Goal: Information Seeking & Learning: Check status

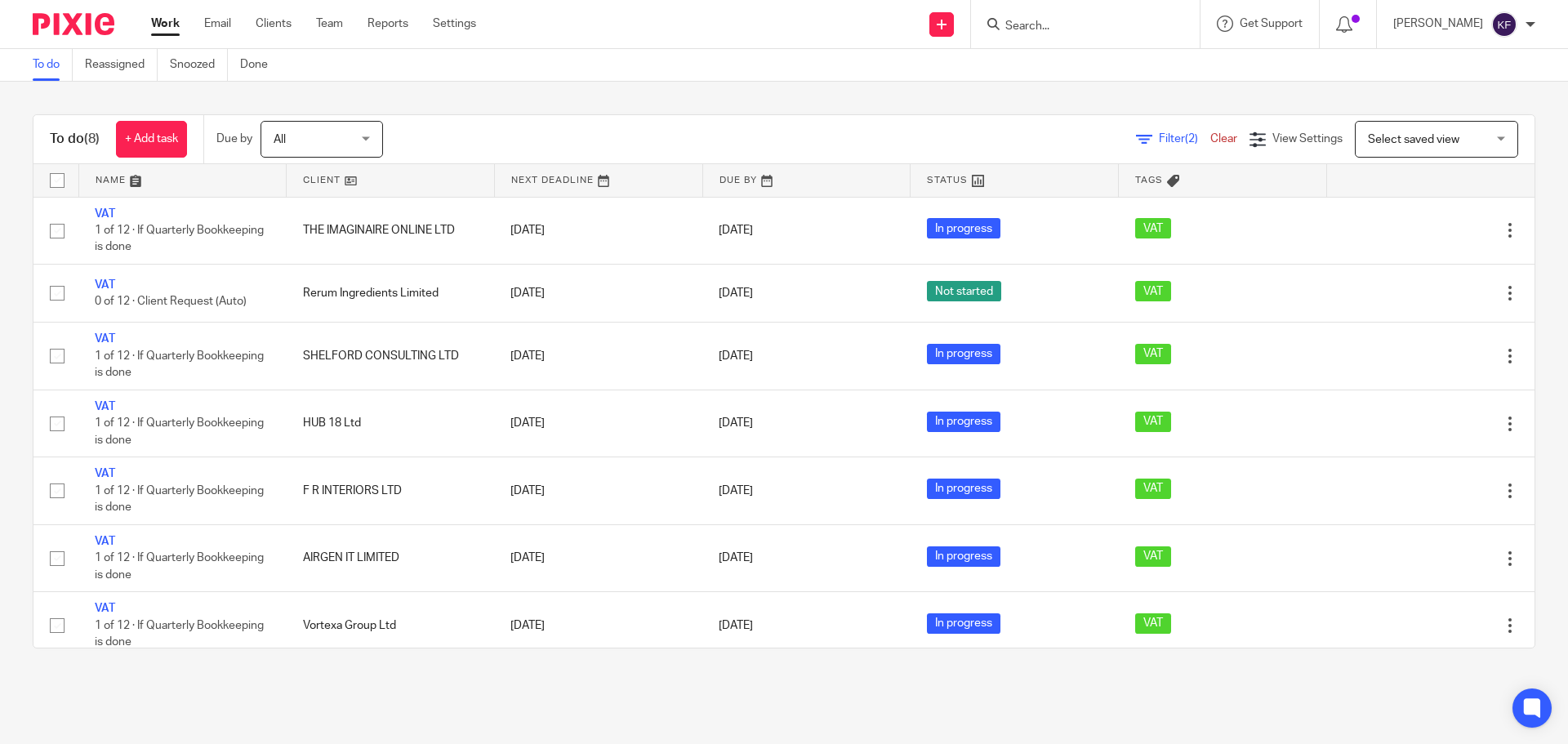
click at [1050, 32] on input "Search" at bounding box center [1077, 27] width 147 height 15
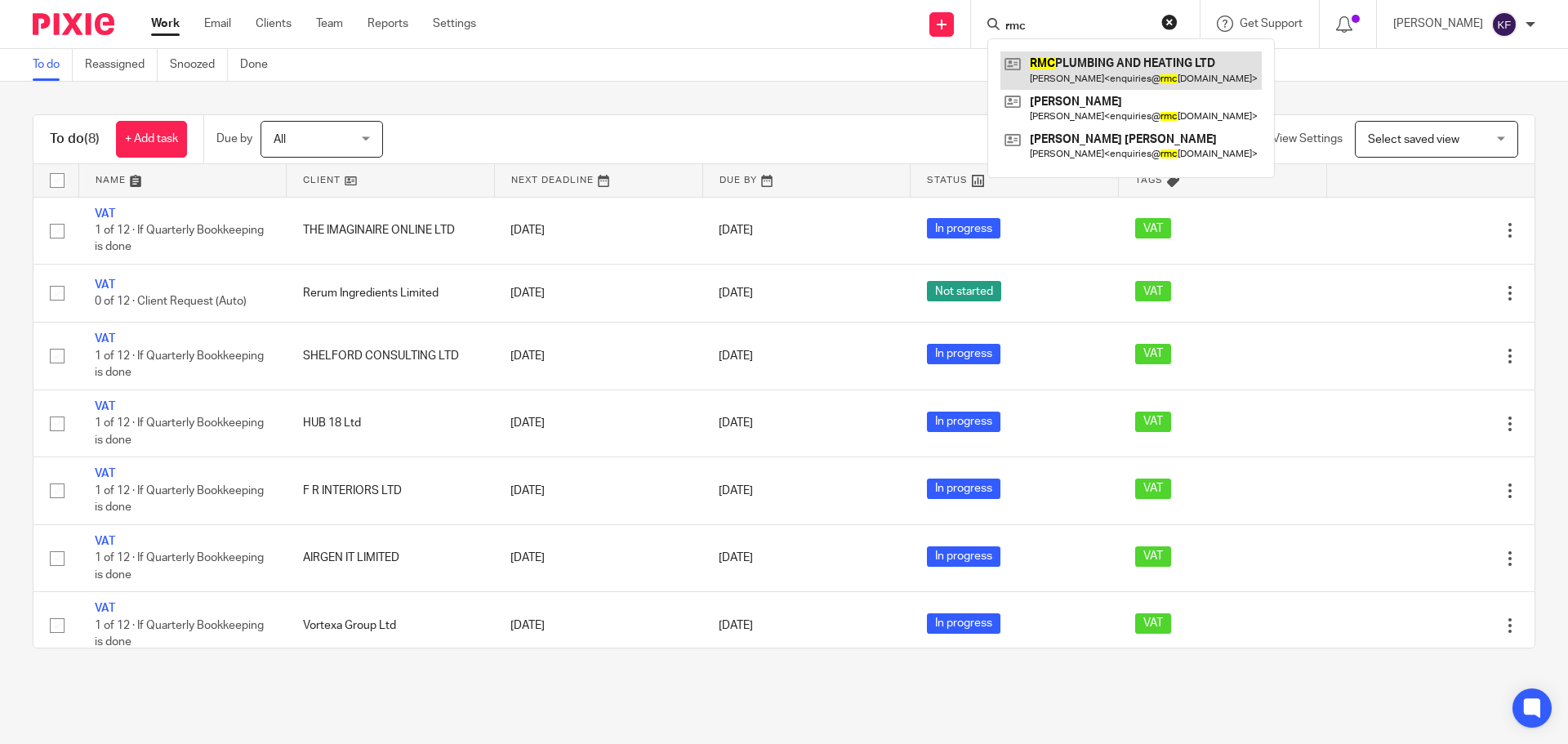
type input "rmc"
click at [1084, 55] on link at bounding box center [1132, 70] width 261 height 38
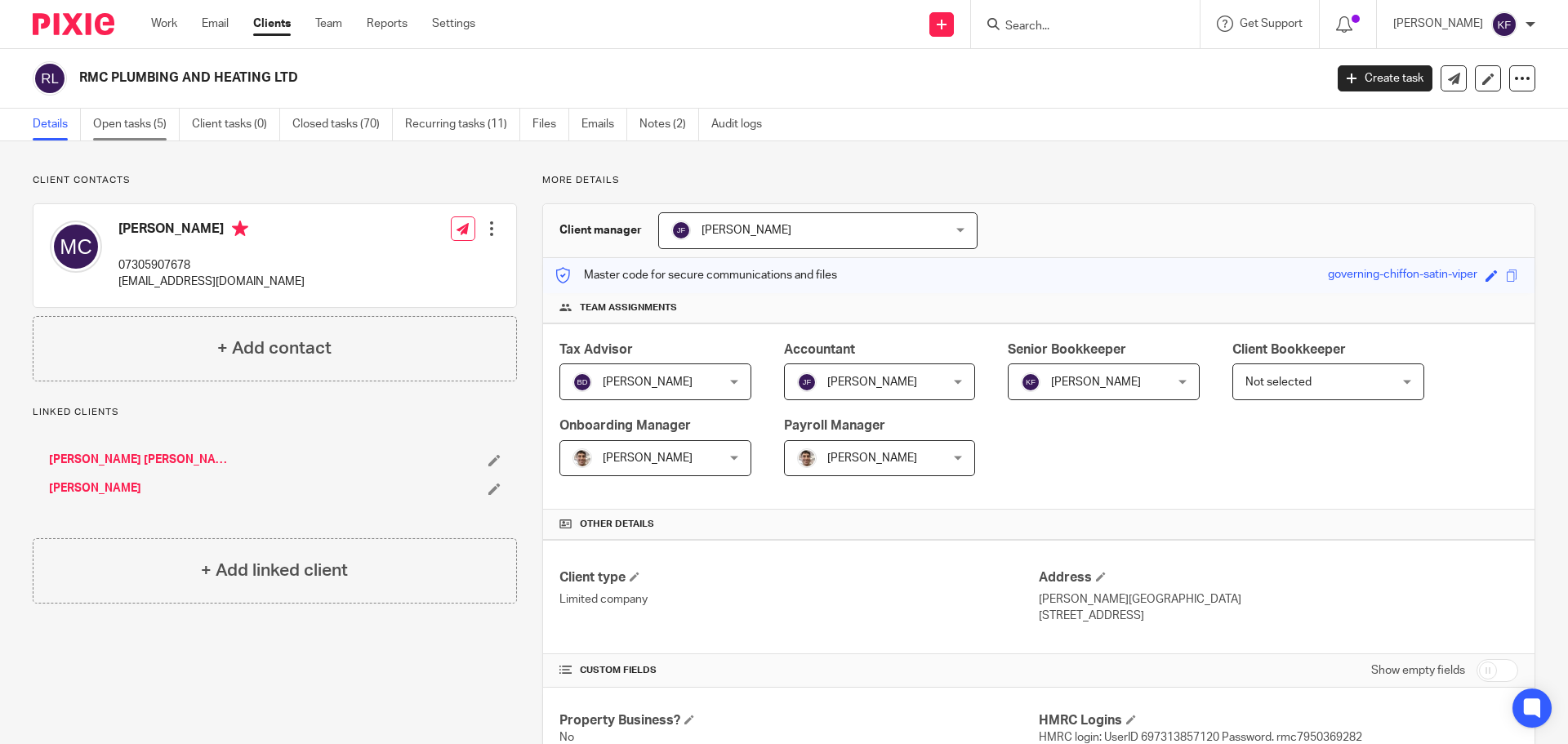
click at [151, 125] on link "Open tasks (5)" at bounding box center [136, 124] width 87 height 32
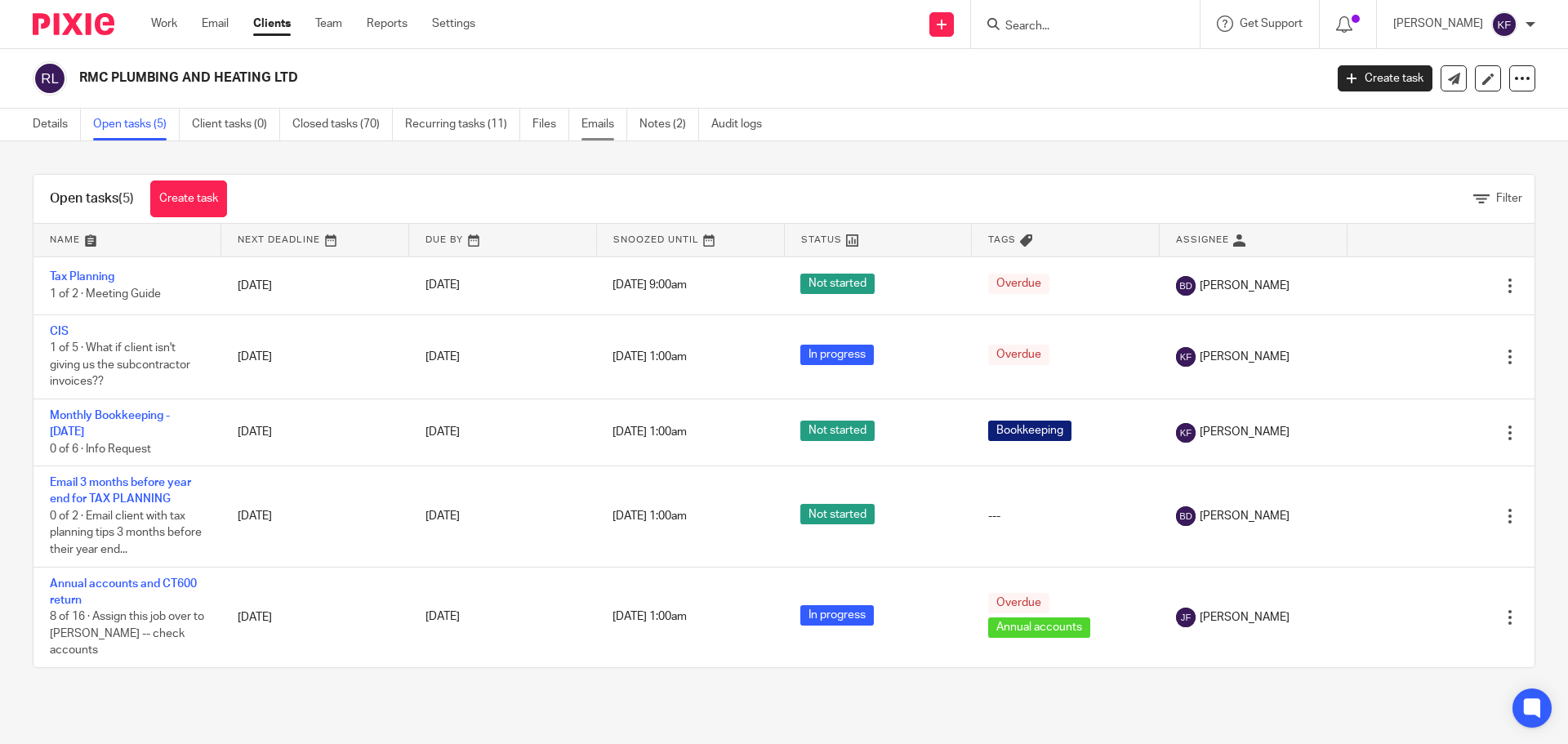
click at [599, 128] on link "Emails" at bounding box center [605, 124] width 46 height 32
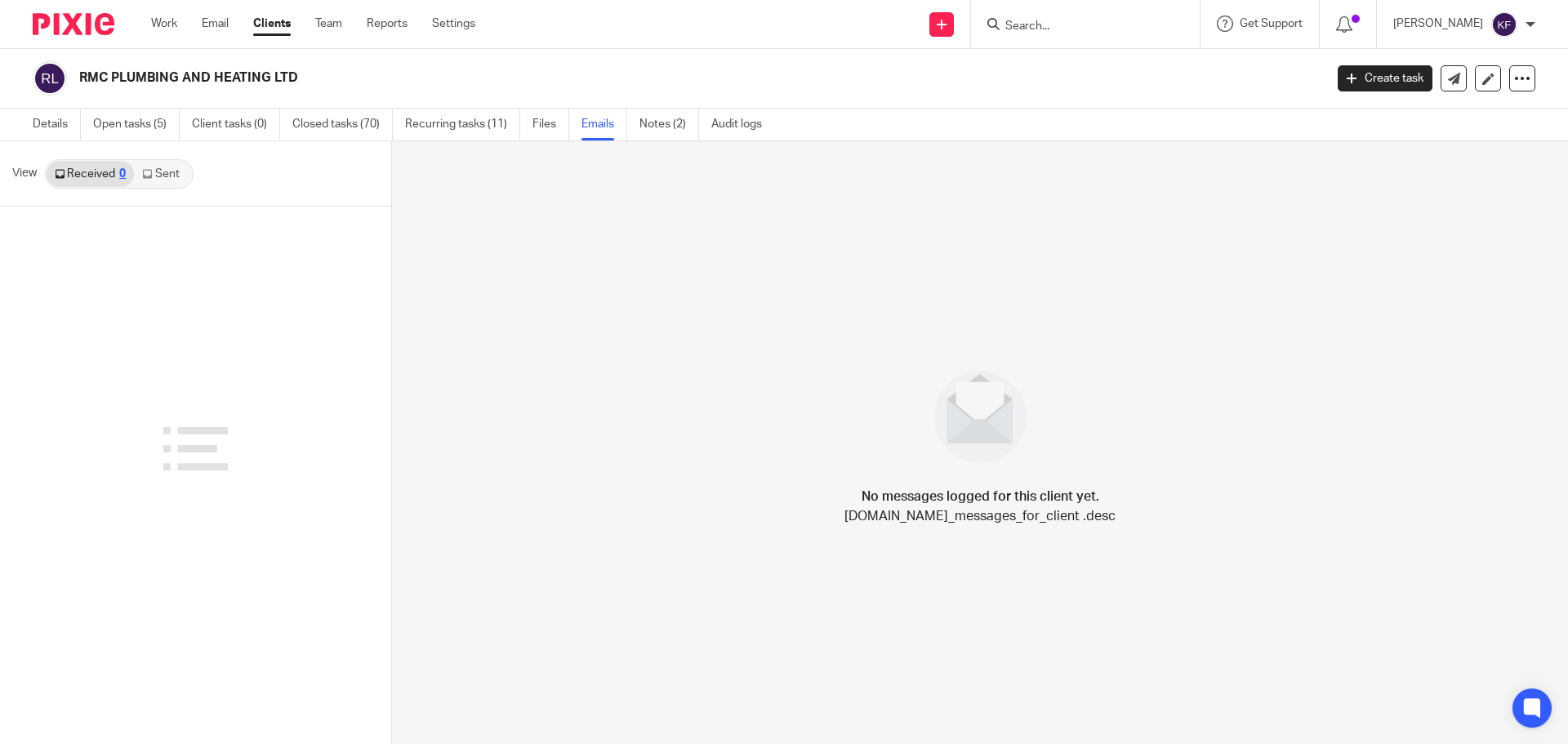
click at [171, 178] on link "Sent" at bounding box center [162, 174] width 57 height 26
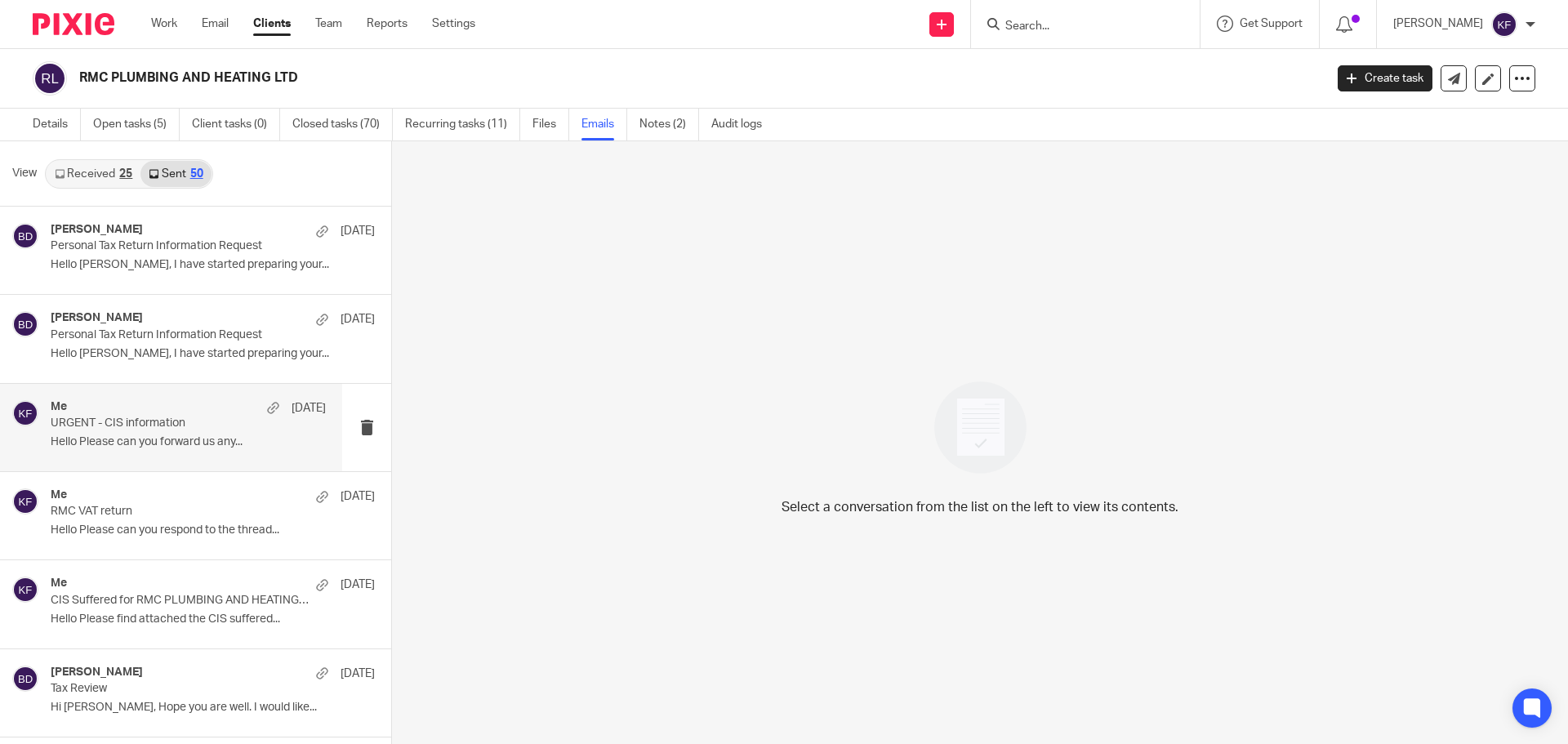
click at [130, 446] on p "Hello Please can you forward us any..." at bounding box center [188, 442] width 275 height 14
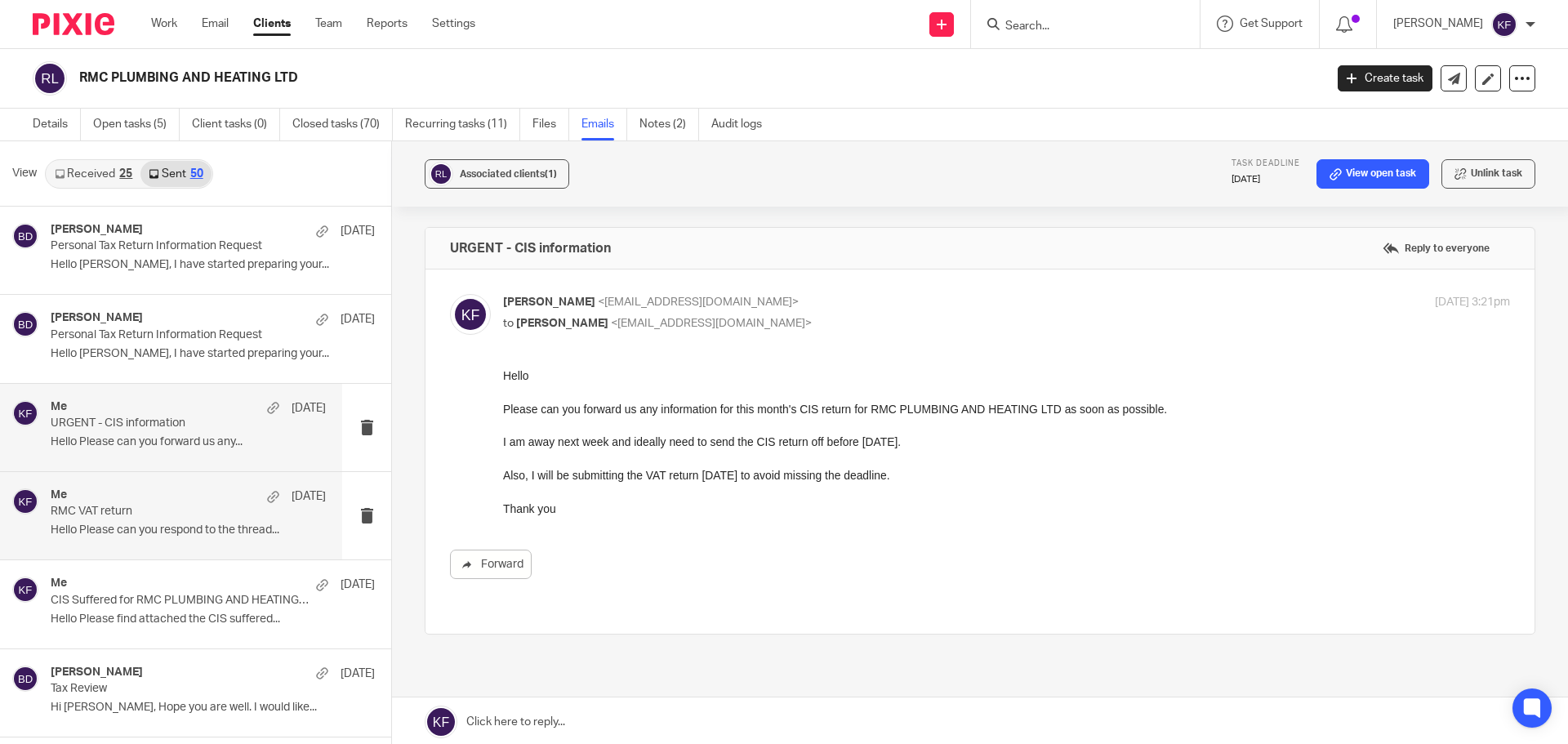
click at [179, 537] on p "Hello Please can you respond to the thread..." at bounding box center [188, 530] width 275 height 14
